Goal: Task Accomplishment & Management: Manage account settings

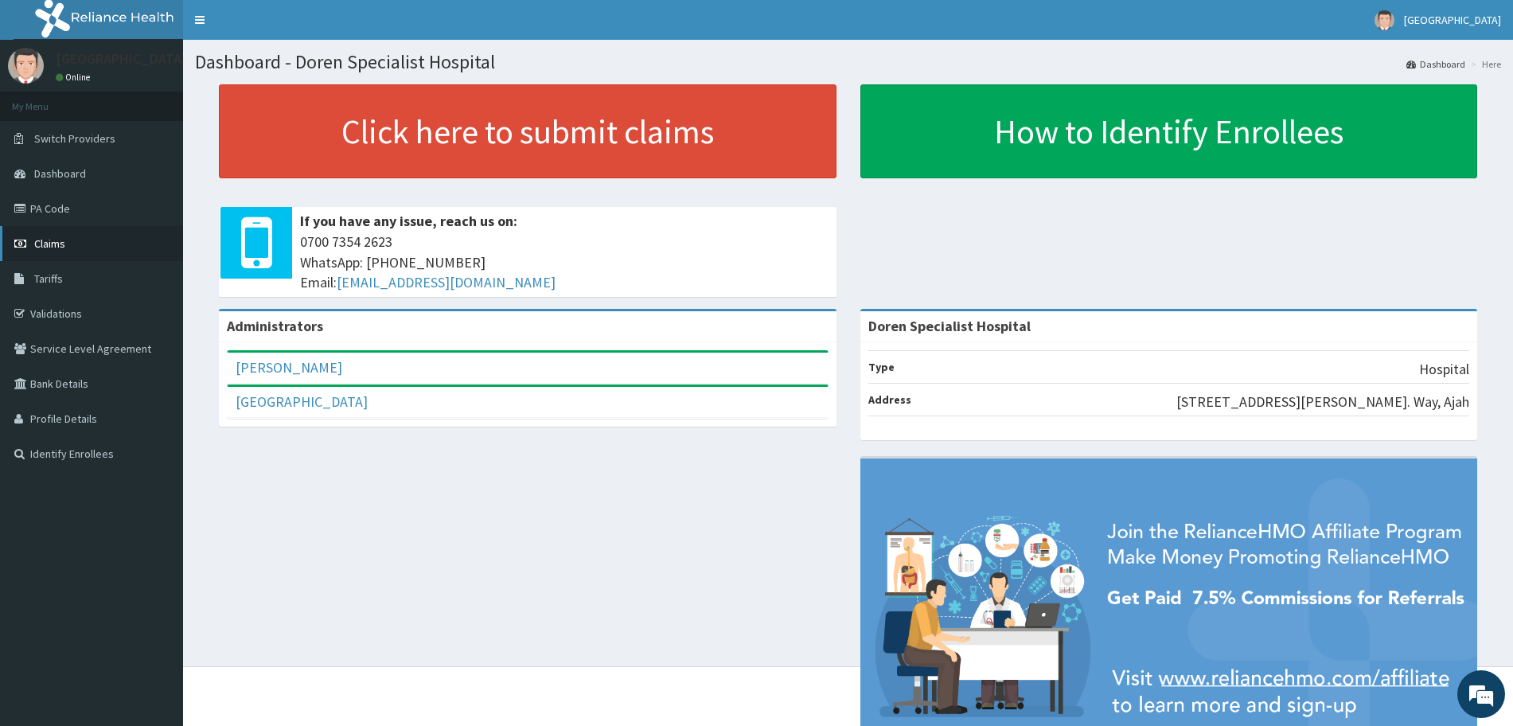
click at [68, 250] on link "Claims" at bounding box center [91, 243] width 183 height 35
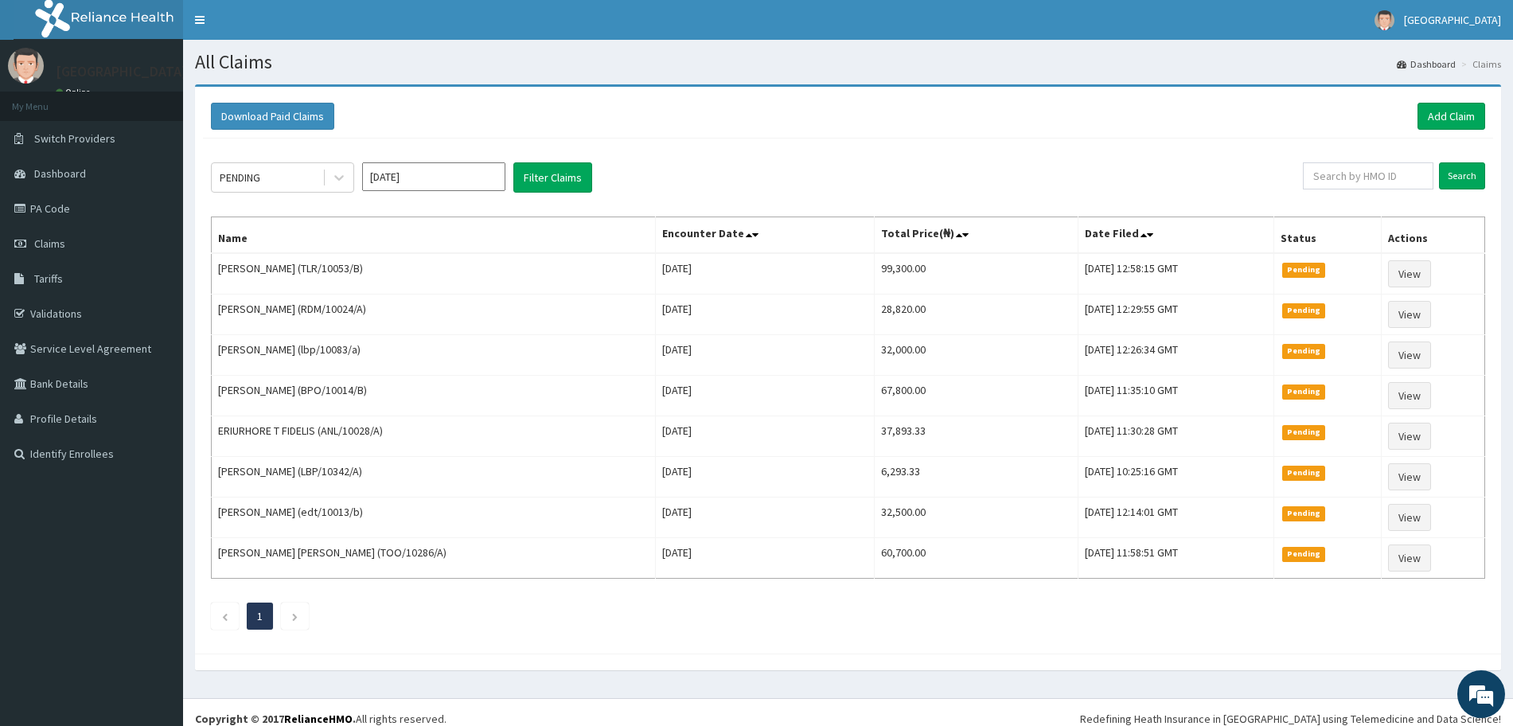
click at [1208, 111] on div "Download Paid Claims Add Claim" at bounding box center [848, 116] width 1274 height 27
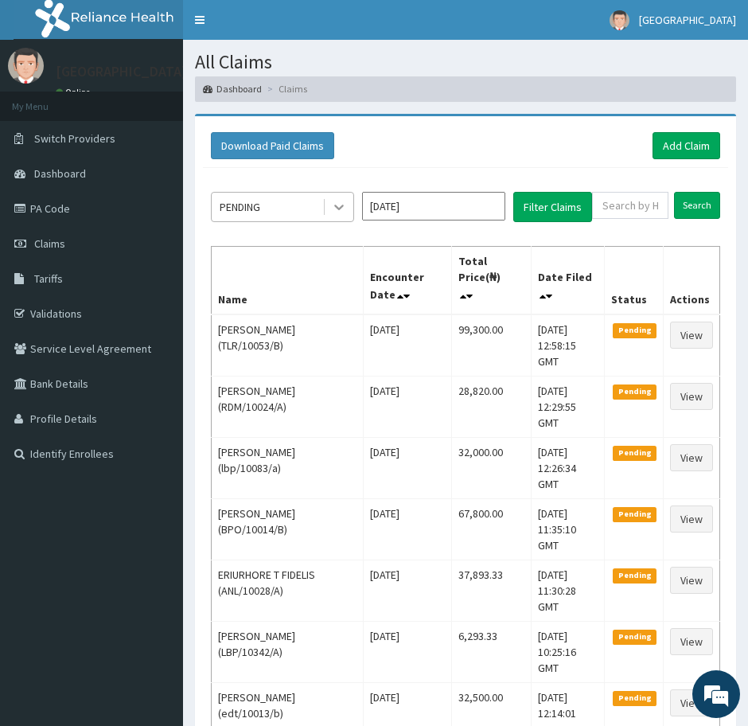
click at [340, 199] on icon at bounding box center [339, 207] width 16 height 16
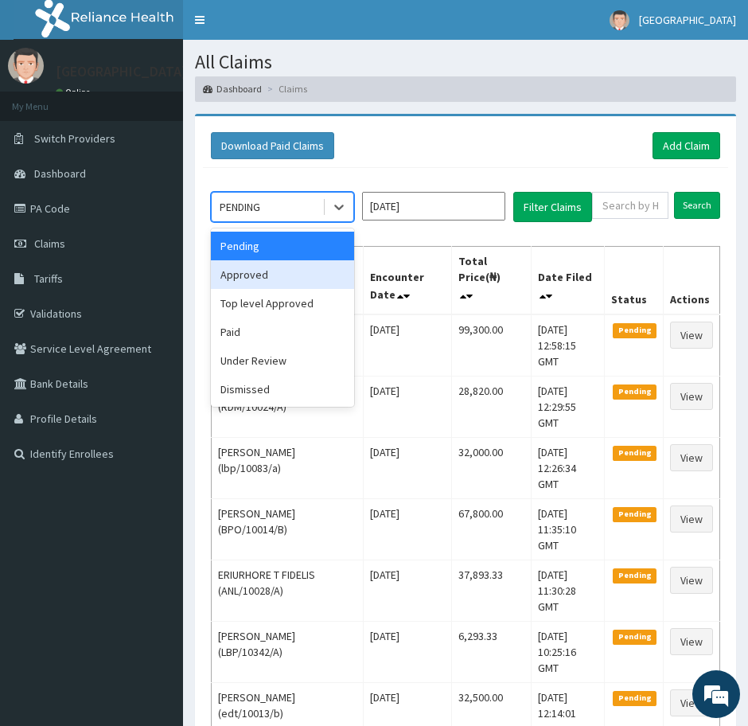
click at [283, 274] on div "Approved" at bounding box center [282, 274] width 143 height 29
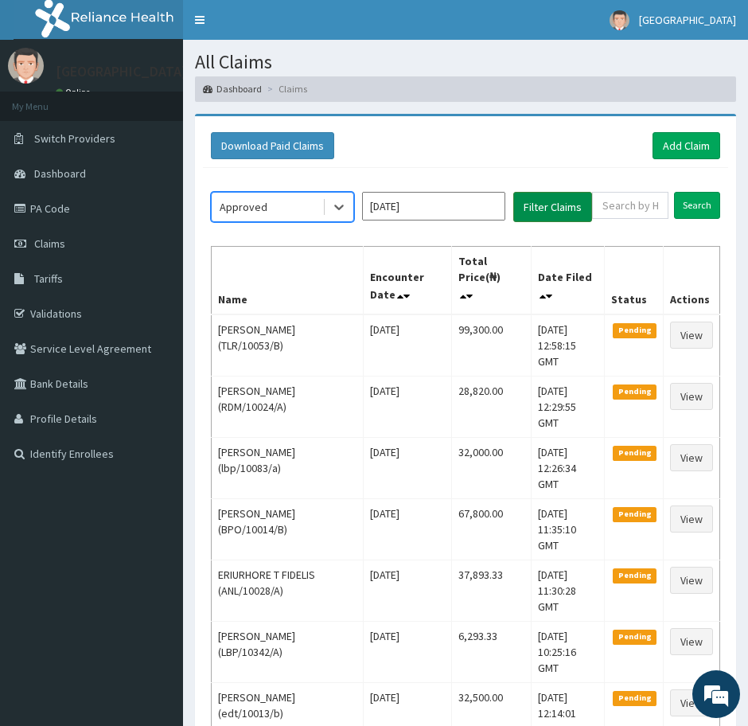
click at [535, 205] on button "Filter Claims" at bounding box center [552, 207] width 79 height 30
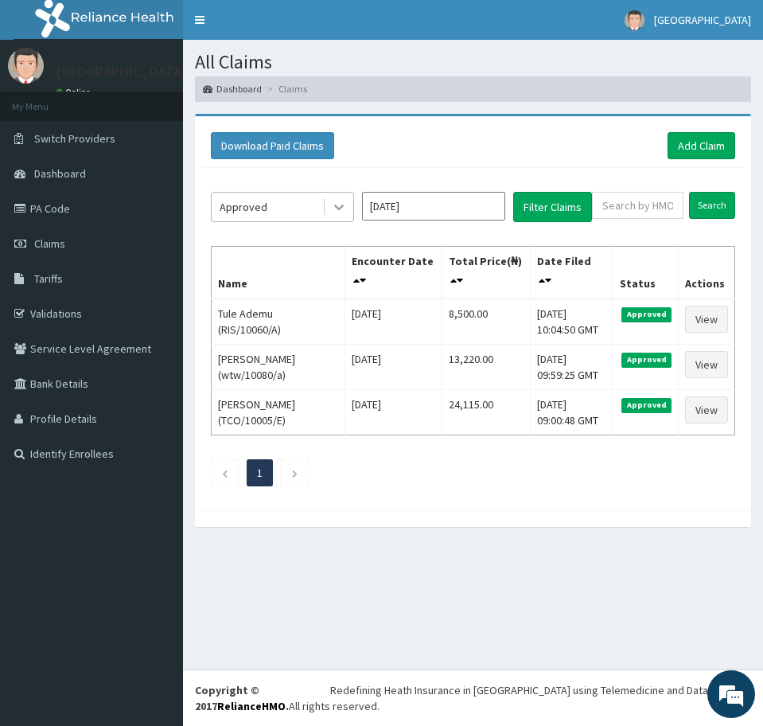
click at [341, 205] on icon at bounding box center [339, 207] width 16 height 16
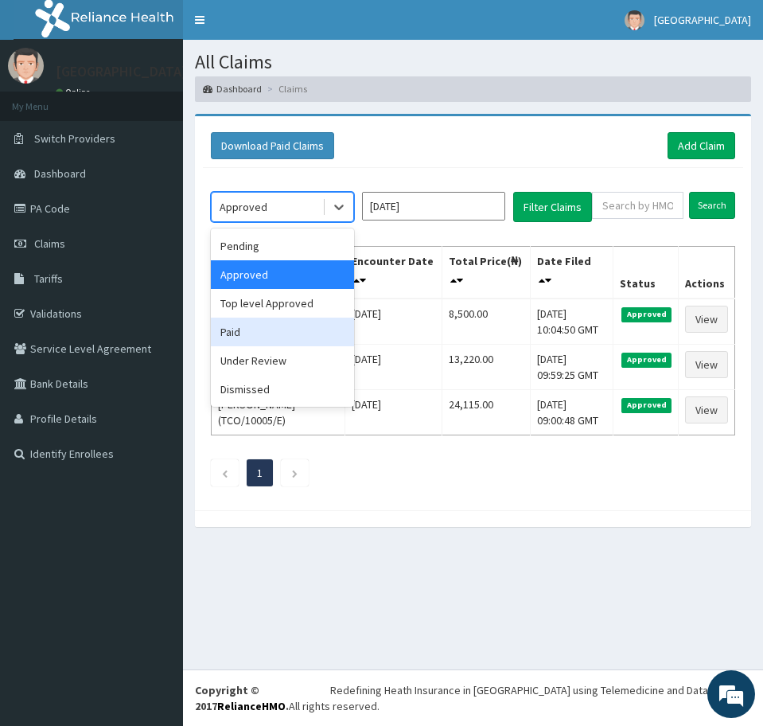
click at [263, 334] on div "Paid" at bounding box center [282, 332] width 143 height 29
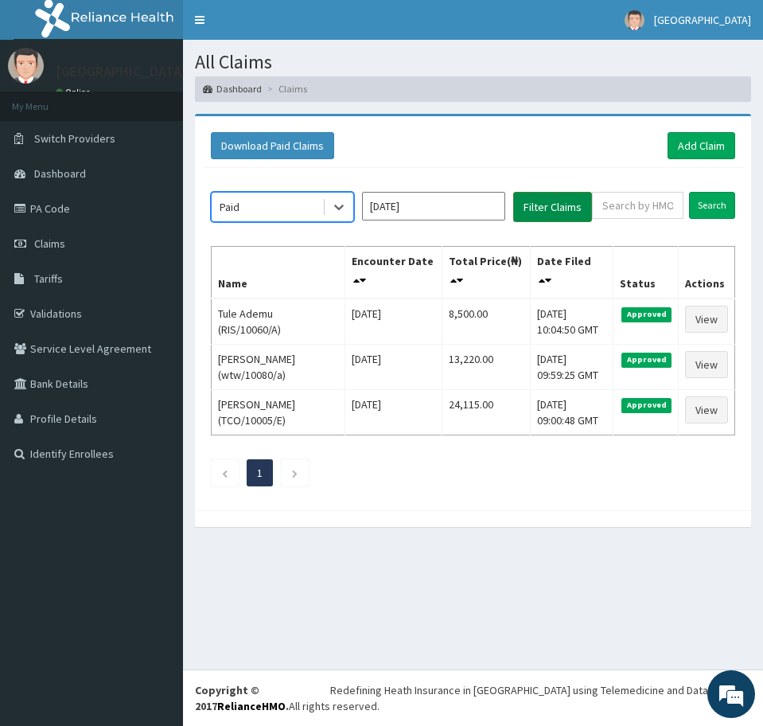
click at [539, 209] on button "Filter Claims" at bounding box center [552, 207] width 79 height 30
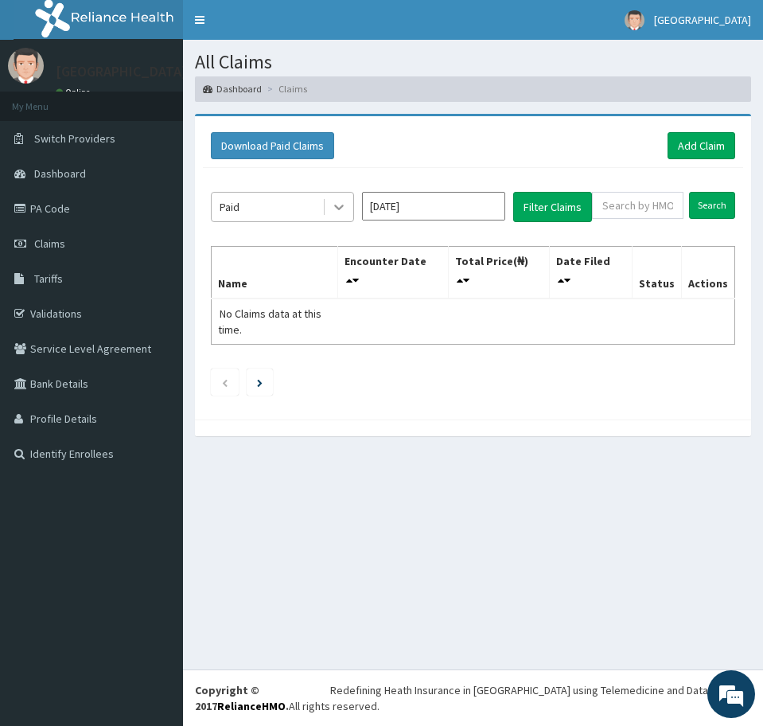
click at [343, 208] on icon at bounding box center [339, 207] width 16 height 16
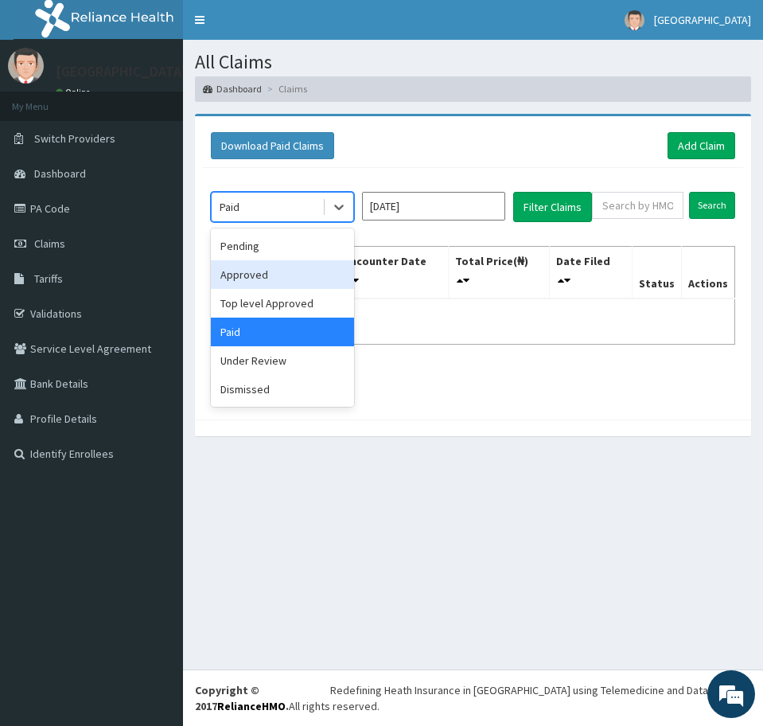
click at [283, 278] on div "Approved" at bounding box center [282, 274] width 143 height 29
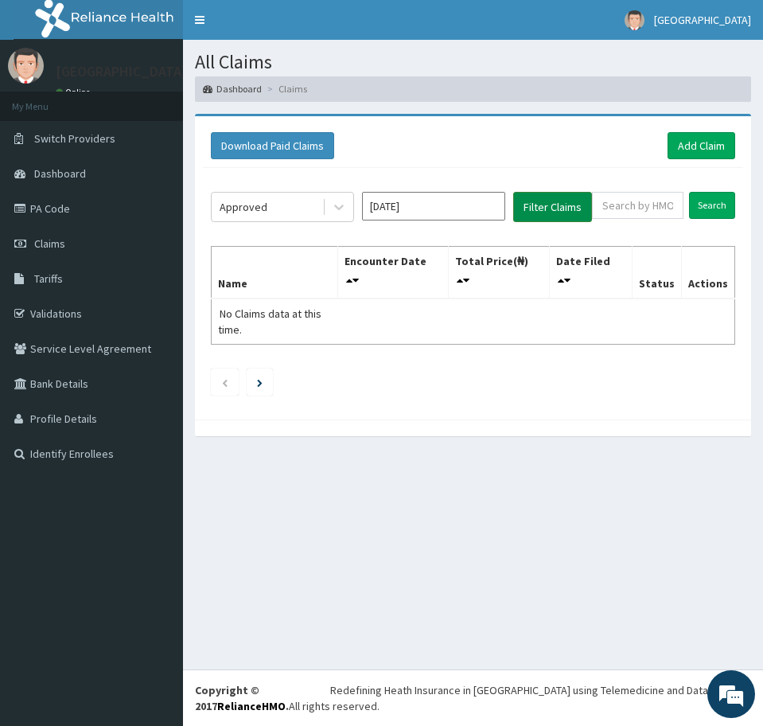
click at [526, 203] on button "Filter Claims" at bounding box center [552, 207] width 79 height 30
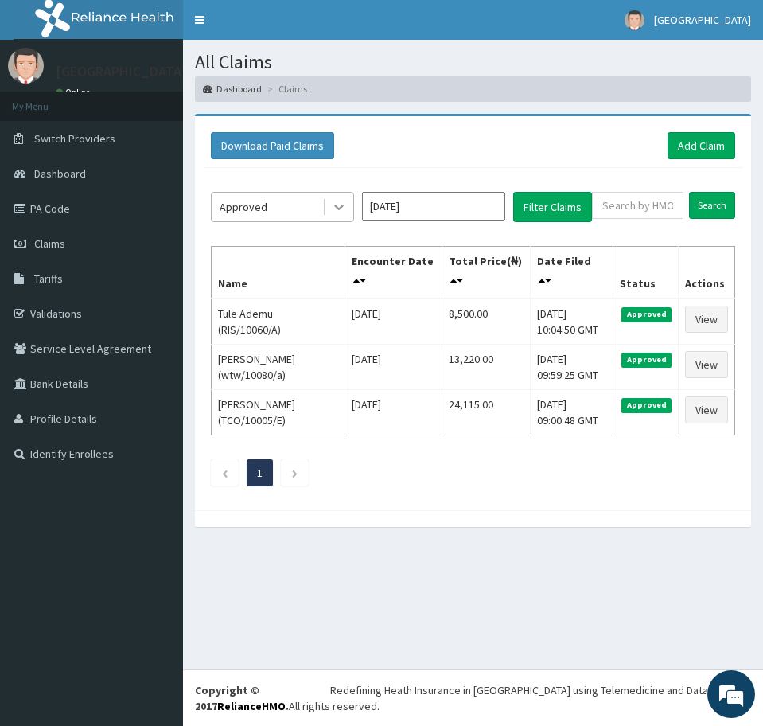
click at [337, 201] on icon at bounding box center [339, 207] width 16 height 16
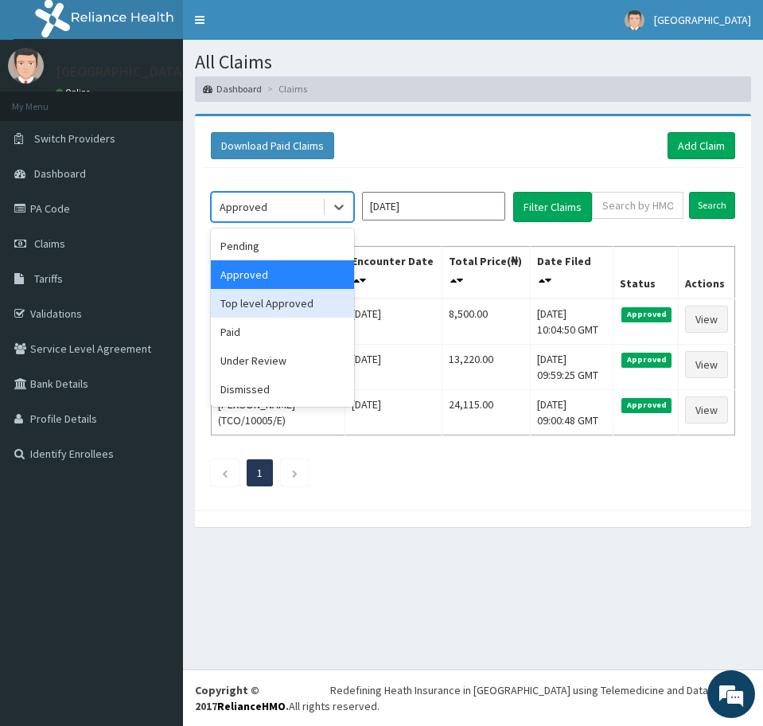
click at [307, 301] on div "Top level Approved" at bounding box center [282, 303] width 143 height 29
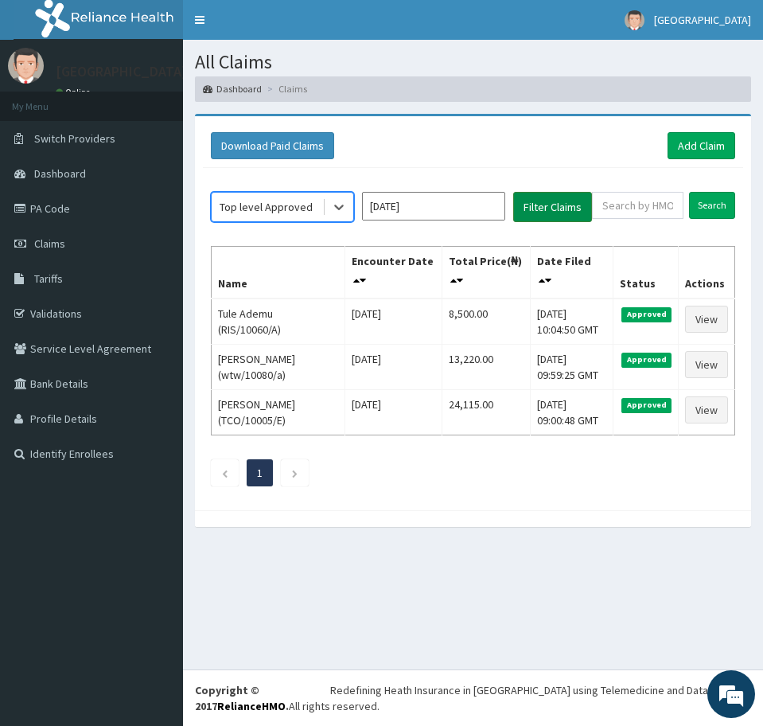
click at [559, 206] on button "Filter Claims" at bounding box center [552, 207] width 79 height 30
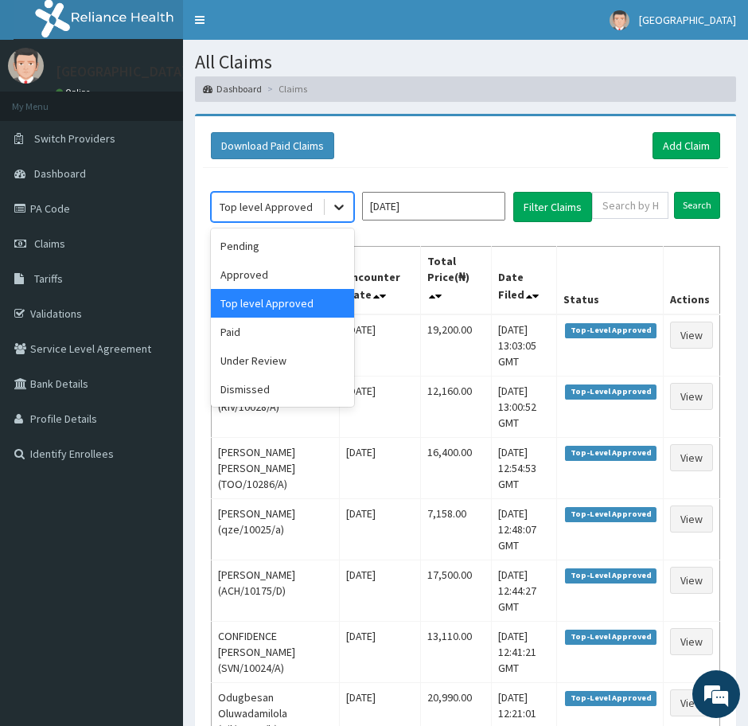
click at [340, 207] on icon at bounding box center [339, 208] width 10 height 6
click at [271, 248] on div "Pending" at bounding box center [282, 246] width 143 height 29
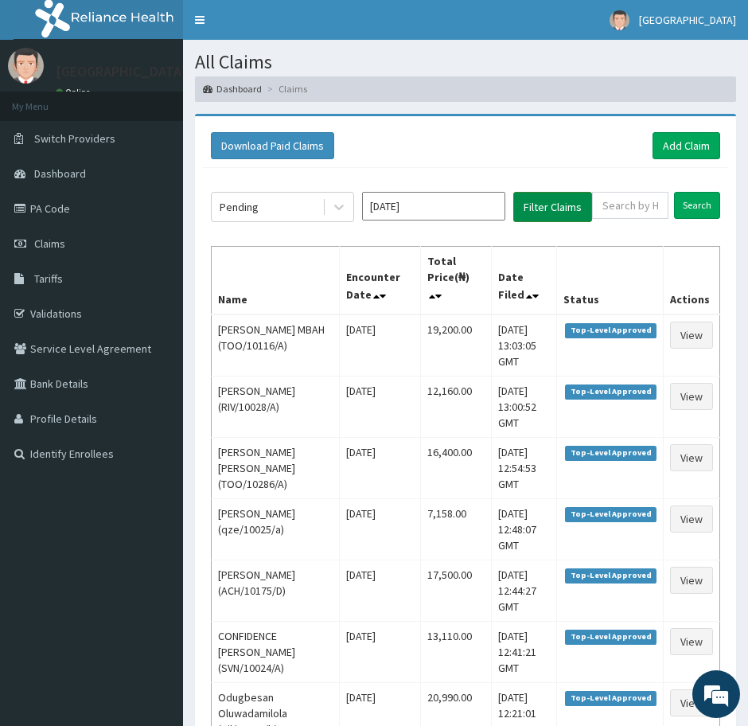
click at [531, 206] on button "Filter Claims" at bounding box center [552, 207] width 79 height 30
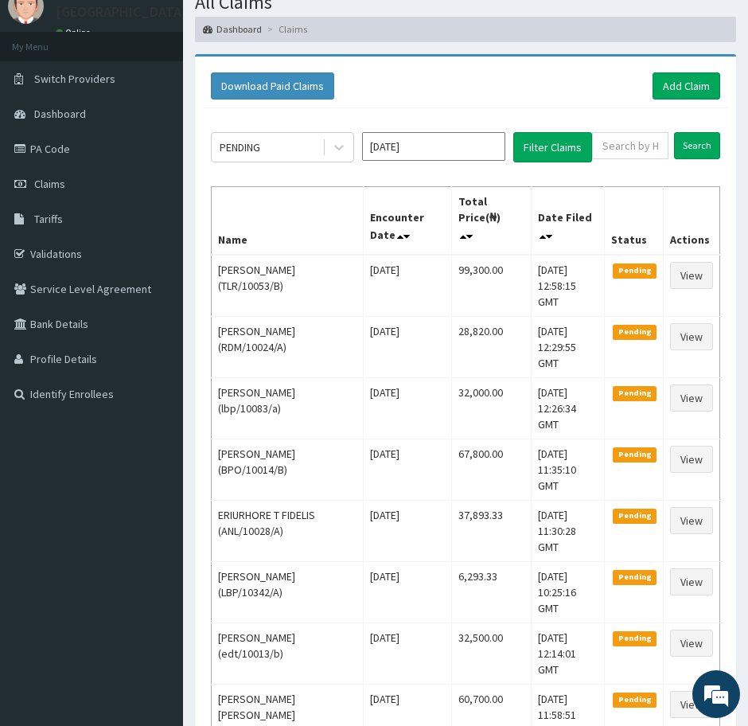
scroll to position [61, 0]
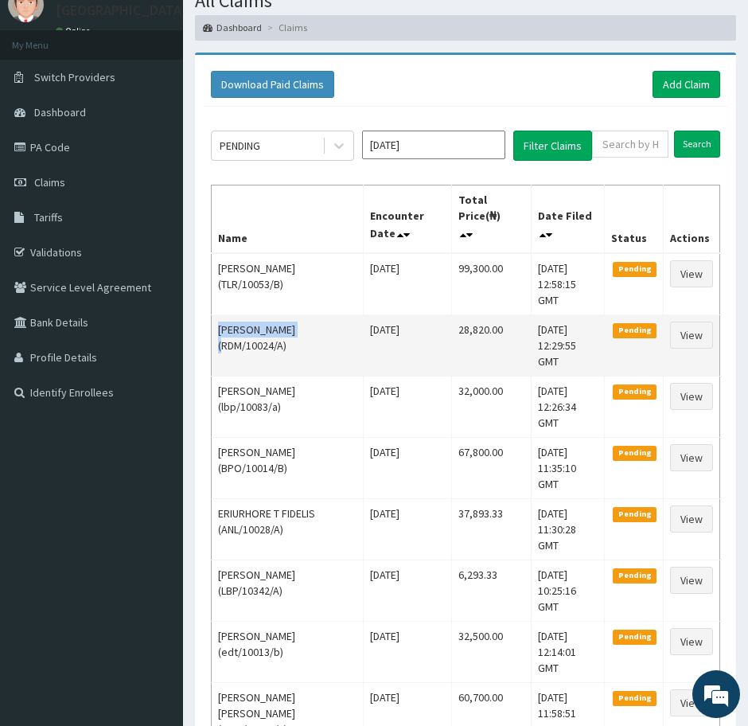
drag, startPoint x: 299, startPoint y: 298, endPoint x: 217, endPoint y: 300, distance: 82.0
click at [217, 314] on td "Olayemi Atoyebi (RDM/10024/A)" at bounding box center [288, 344] width 152 height 61
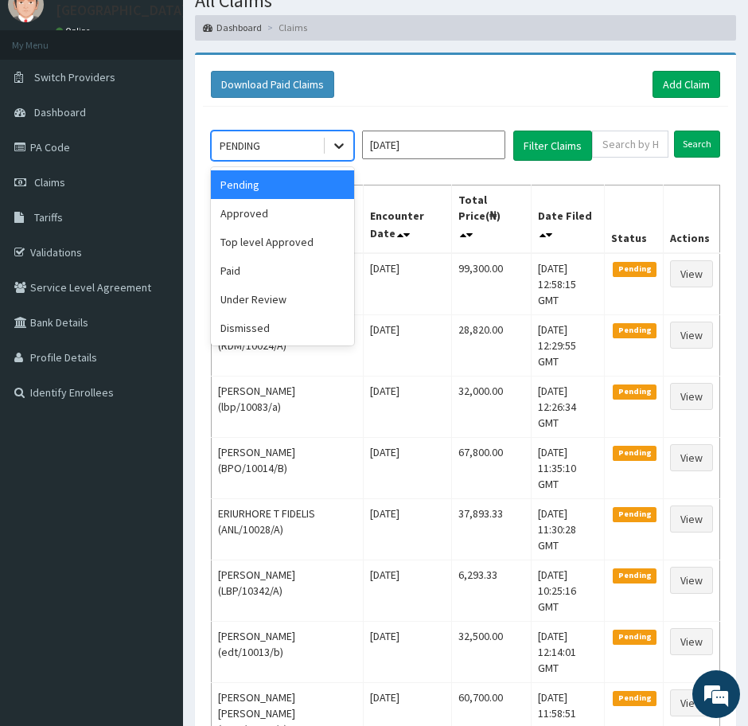
click at [342, 144] on icon at bounding box center [339, 146] width 10 height 6
click at [257, 238] on div "Top level Approved" at bounding box center [282, 242] width 143 height 29
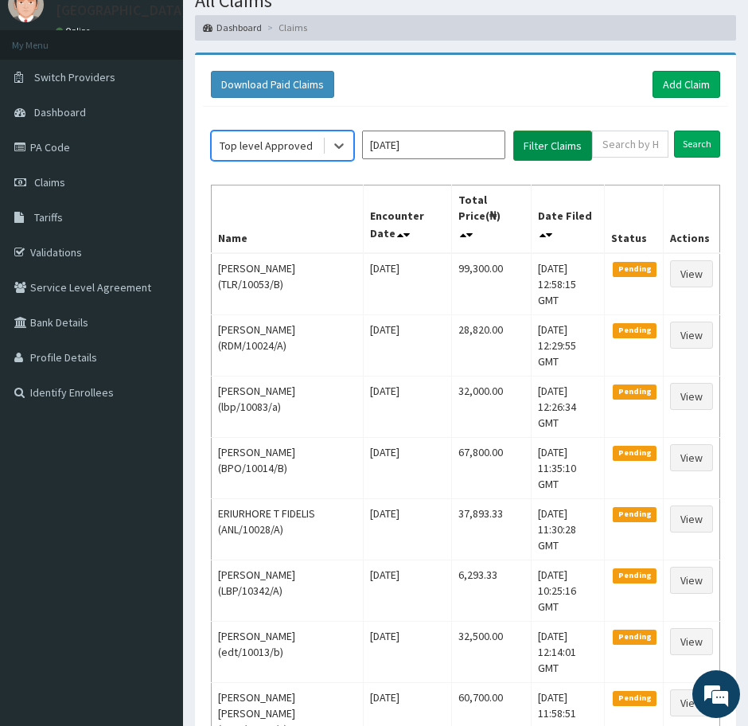
click at [544, 147] on button "Filter Claims" at bounding box center [552, 146] width 79 height 30
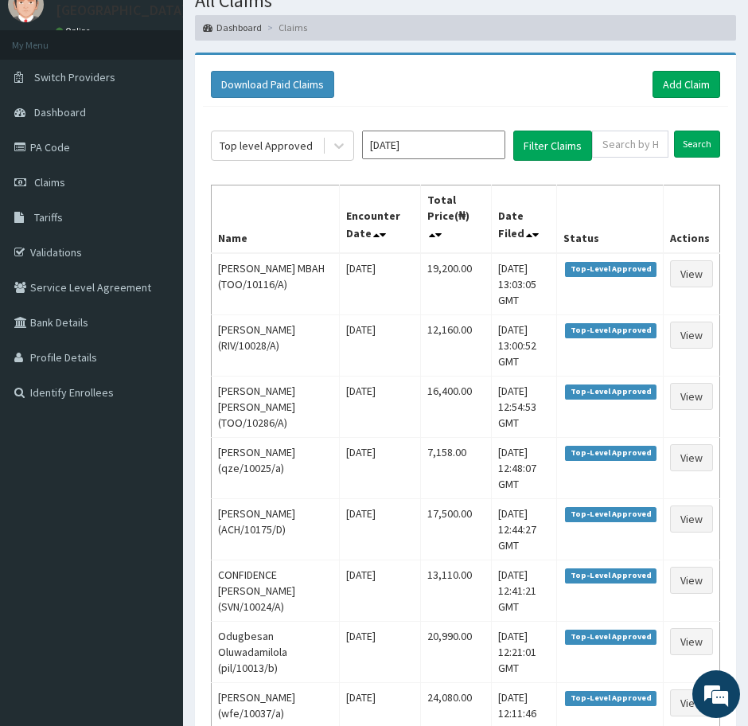
click at [428, 139] on input "Aug 2025" at bounding box center [433, 145] width 143 height 29
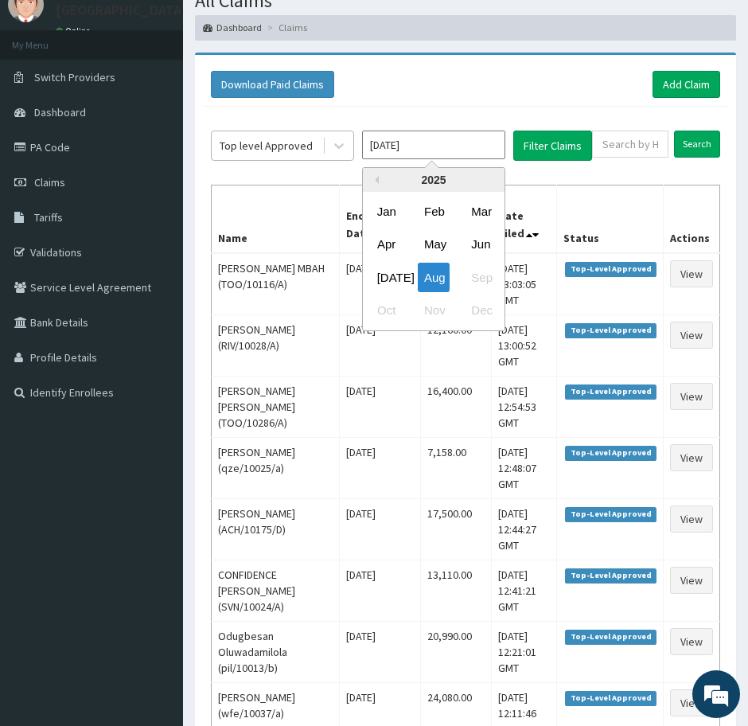
click at [280, 144] on div "Top level Approved" at bounding box center [266, 146] width 93 height 16
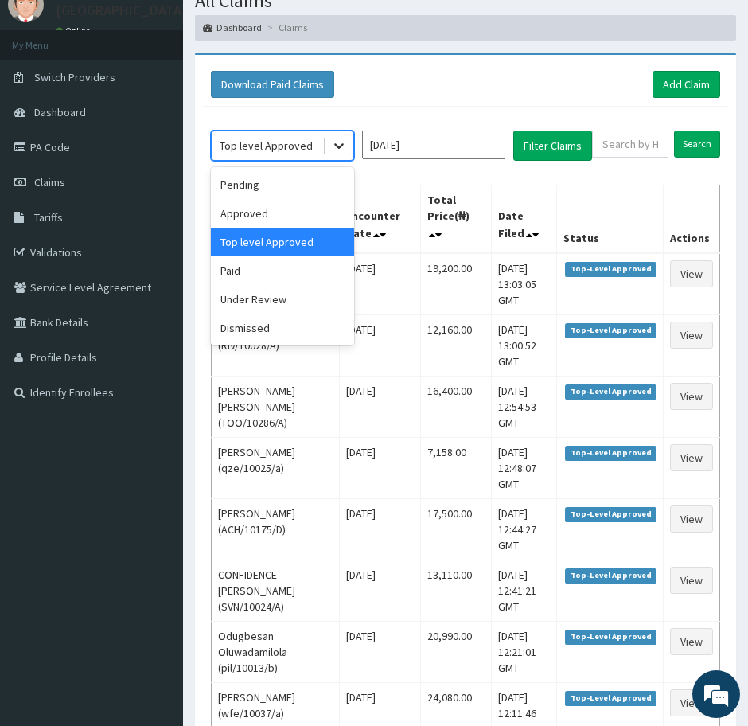
click at [335, 145] on icon at bounding box center [339, 146] width 16 height 16
click at [261, 216] on div "Approved" at bounding box center [282, 213] width 143 height 29
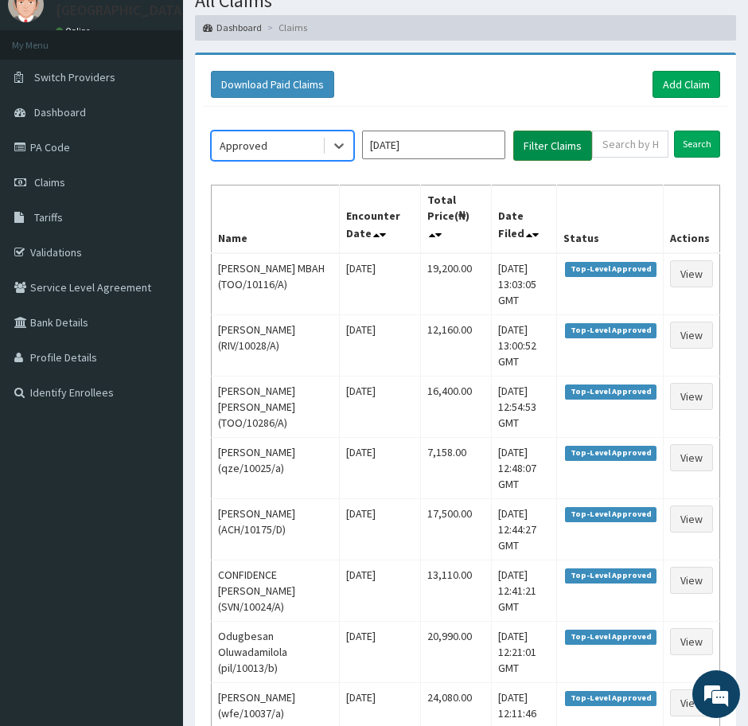
click at [554, 151] on button "Filter Claims" at bounding box center [552, 146] width 79 height 30
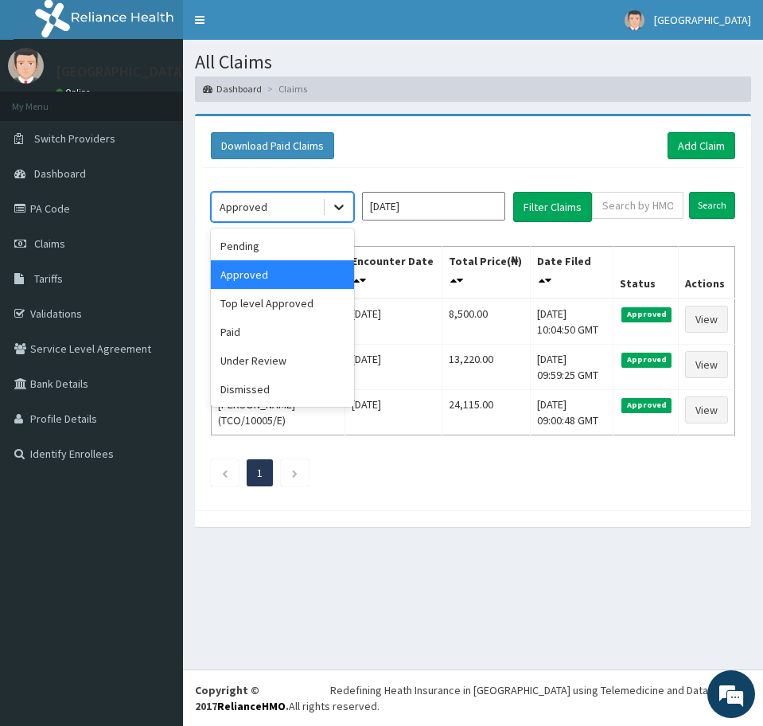
click at [340, 211] on icon at bounding box center [339, 207] width 16 height 16
click at [268, 242] on div "Pending" at bounding box center [282, 246] width 143 height 29
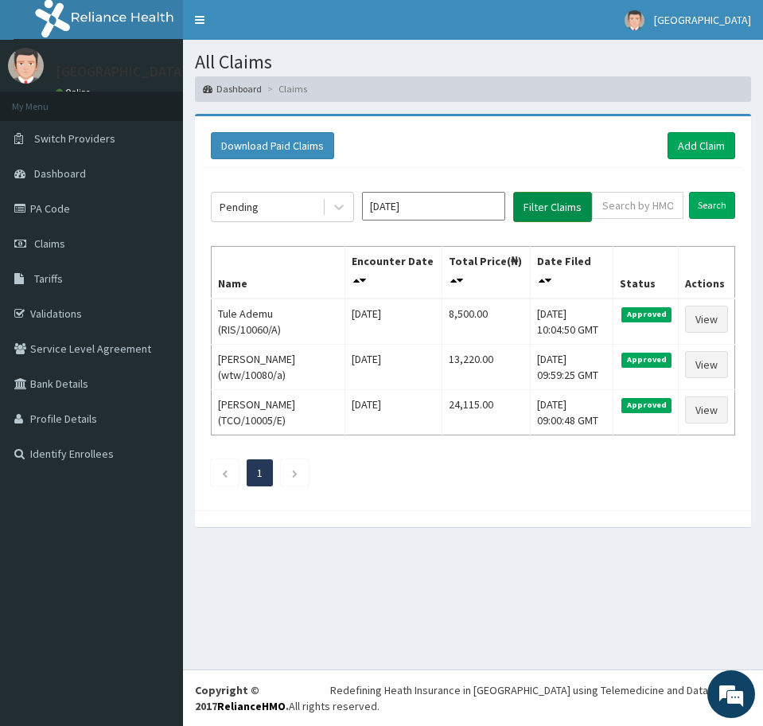
click at [550, 205] on button "Filter Claims" at bounding box center [552, 207] width 79 height 30
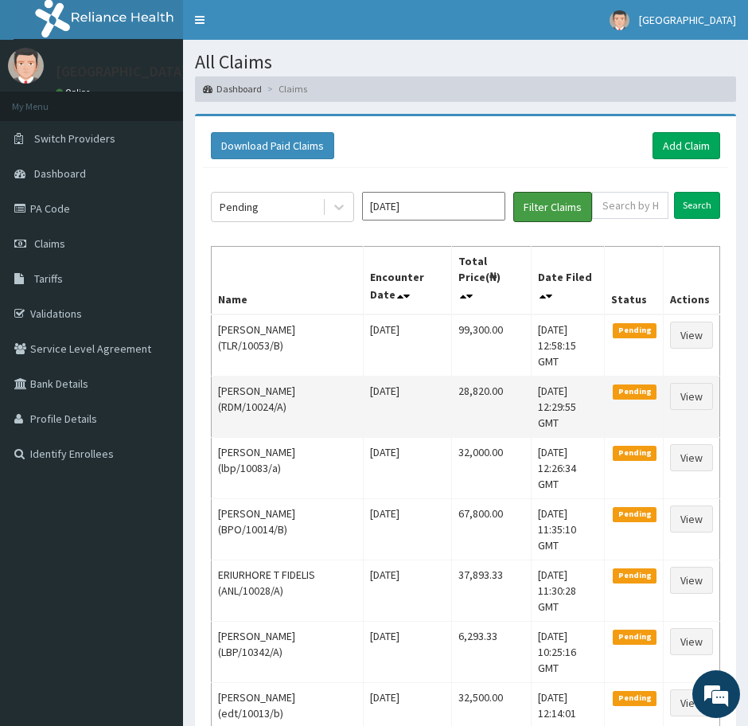
scroll to position [99, 0]
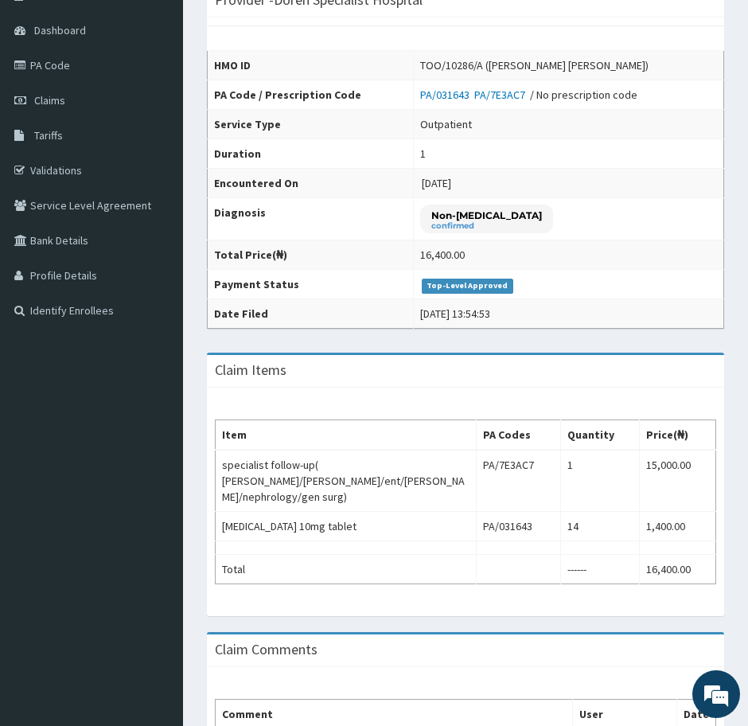
scroll to position [99, 0]
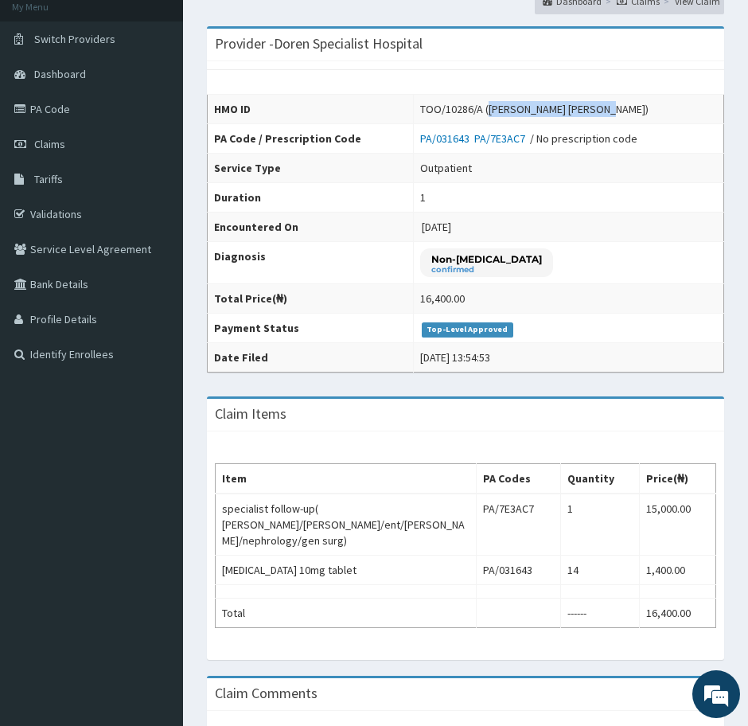
drag, startPoint x: 627, startPoint y: 109, endPoint x: 488, endPoint y: 113, distance: 139.3
click at [488, 113] on div "TOO/10286/A (UGOCHUKWU JOHN STEPHEN)" at bounding box center [534, 109] width 228 height 16
copy div "UGOCHUKWU JOHN STEPHEN"
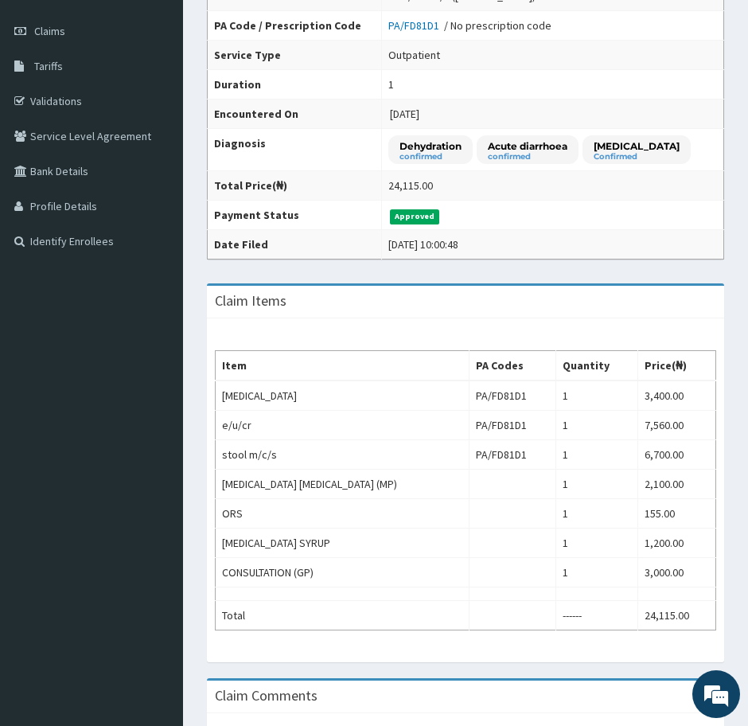
scroll to position [298, 0]
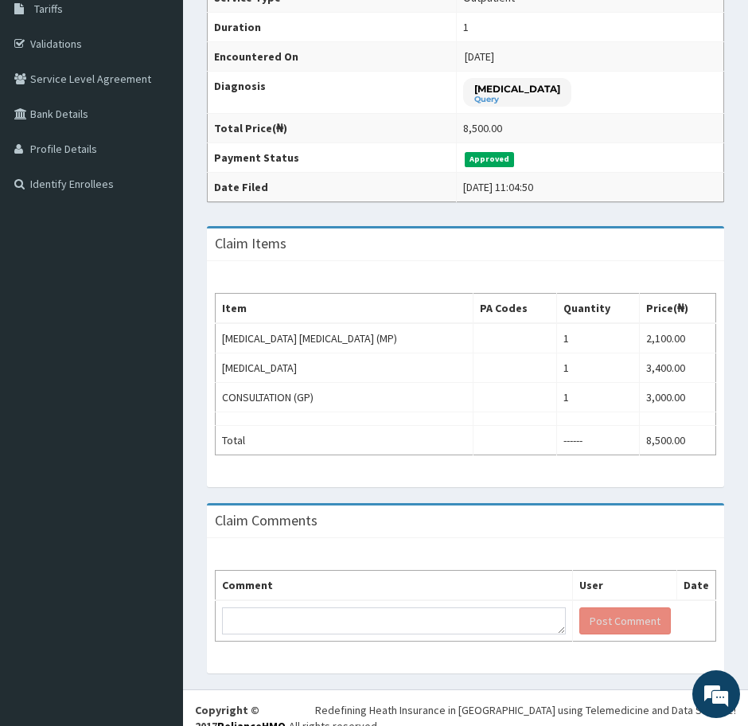
scroll to position [290, 0]
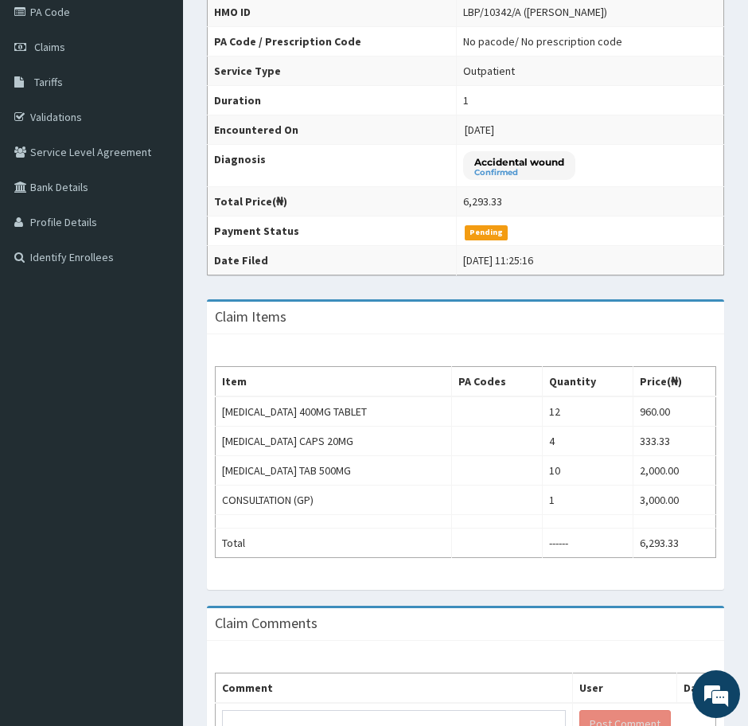
scroll to position [298, 0]
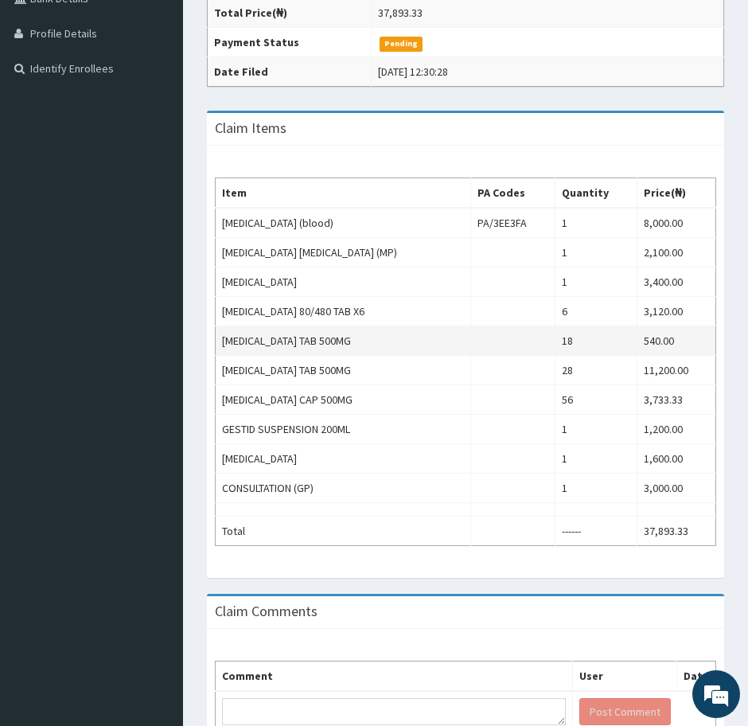
scroll to position [398, 0]
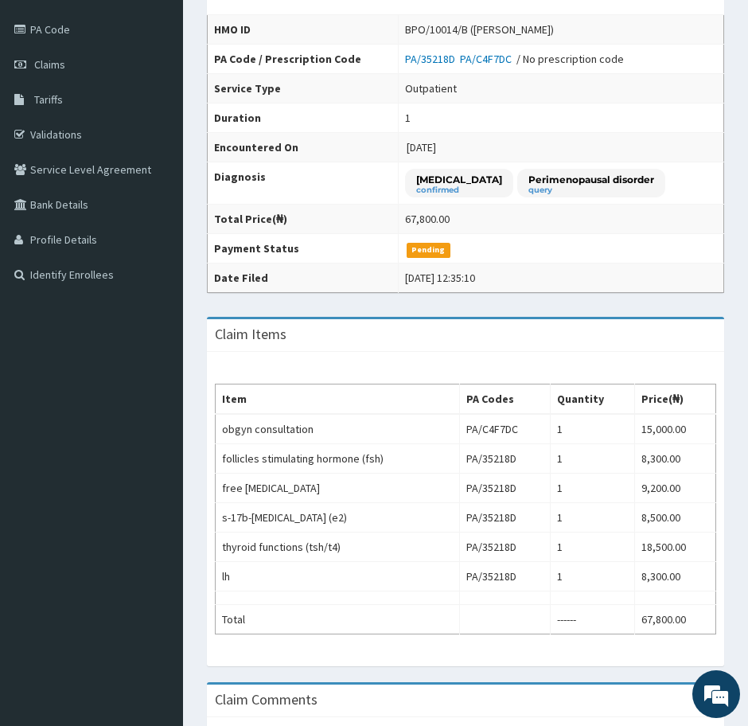
scroll to position [298, 0]
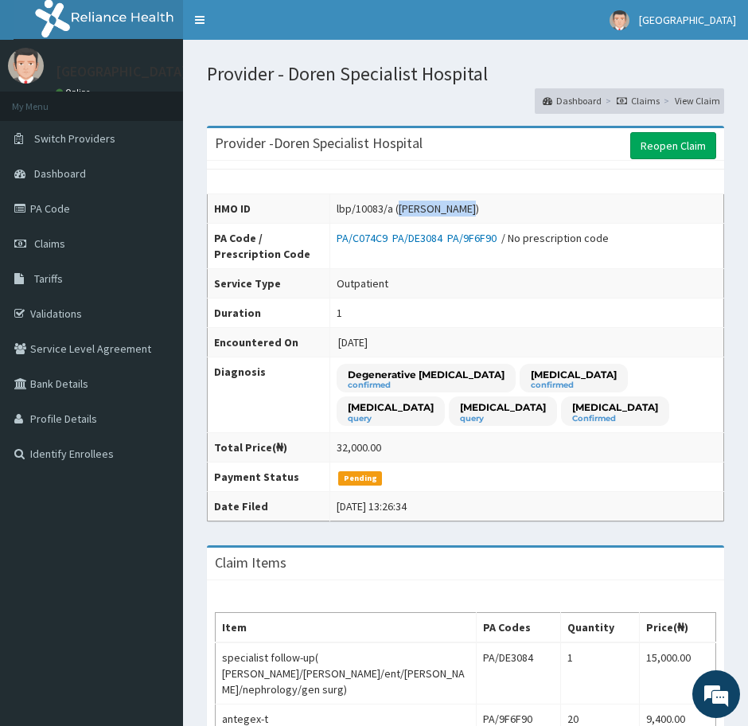
drag, startPoint x: 462, startPoint y: 209, endPoint x: 391, endPoint y: 208, distance: 70.8
click at [391, 208] on div "lbp/10083/a ([PERSON_NAME])" at bounding box center [408, 209] width 142 height 16
copy div "[PERSON_NAME]"
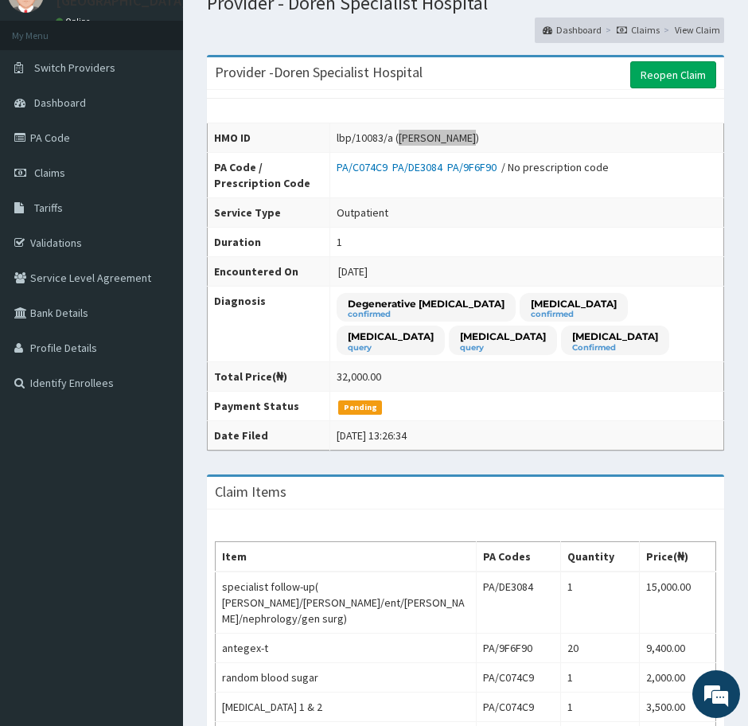
scroll to position [99, 0]
